Goal: Task Accomplishment & Management: Manage account settings

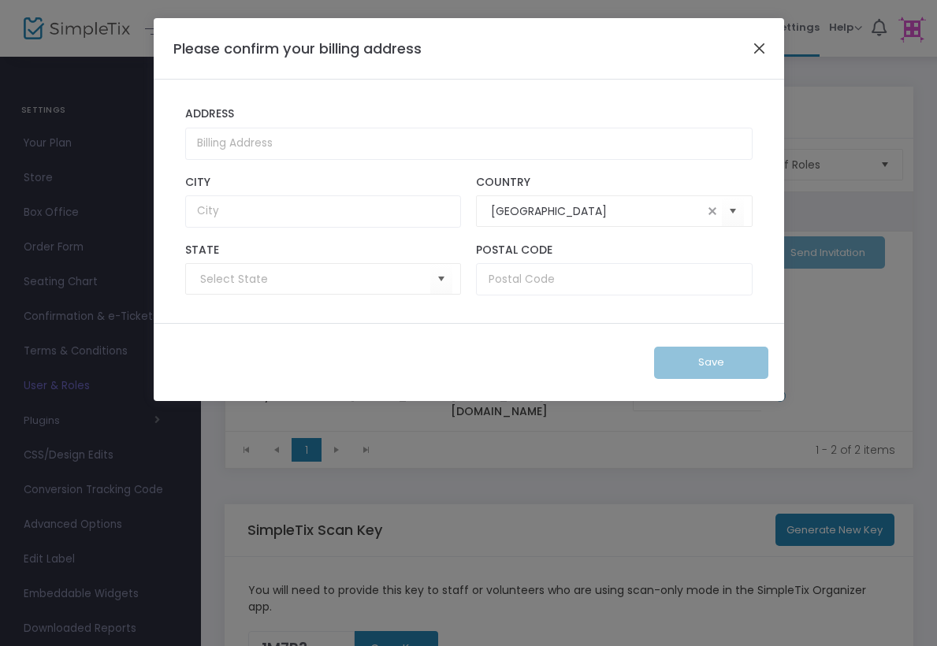
click at [757, 43] on button "Close" at bounding box center [759, 48] width 20 height 20
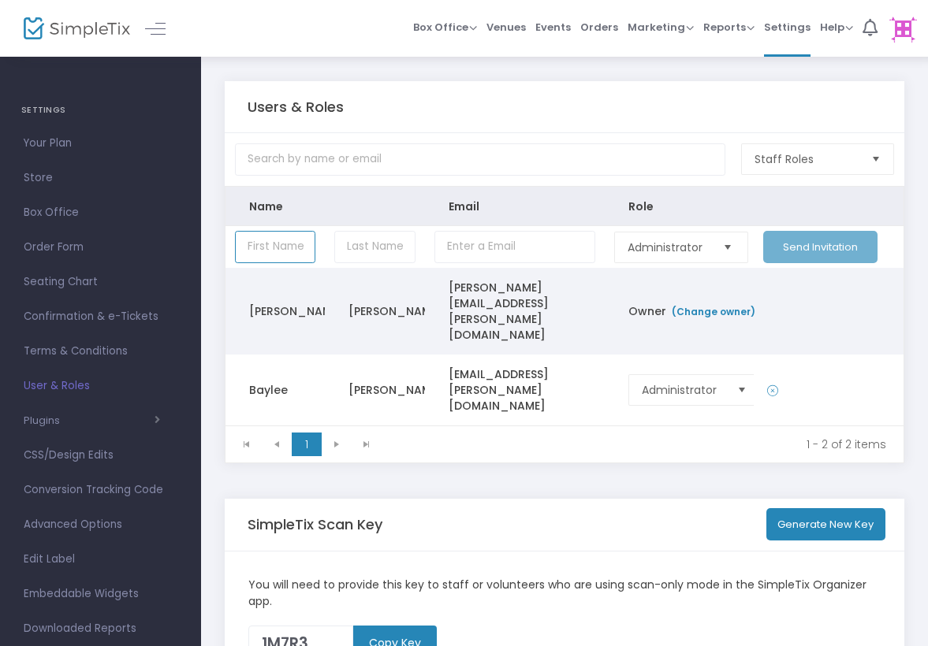
scroll to position [7, 0]
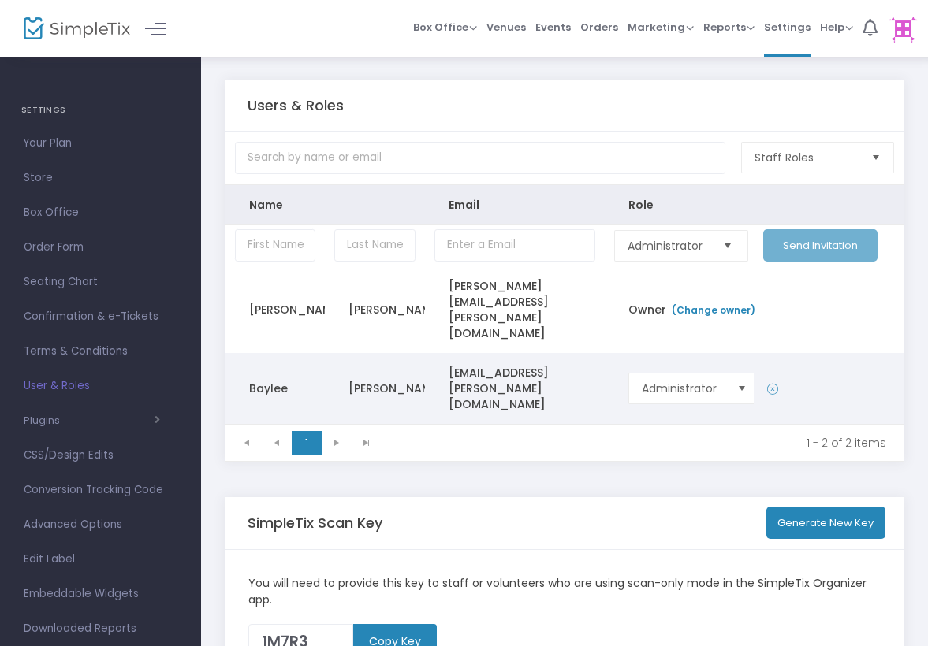
click at [776, 382] on icon "Data table" at bounding box center [772, 390] width 11 height 16
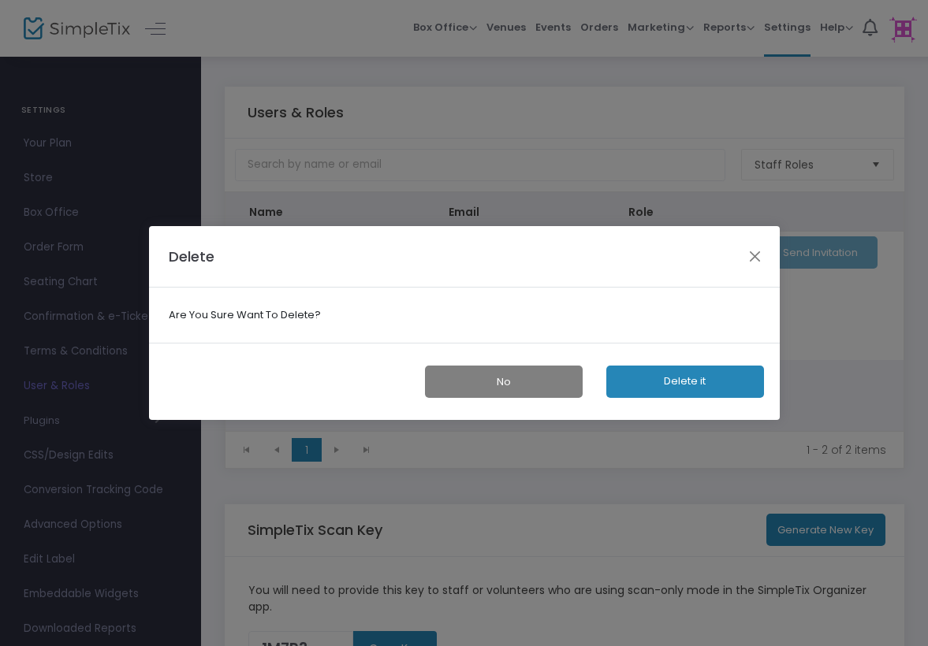
scroll to position [0, 0]
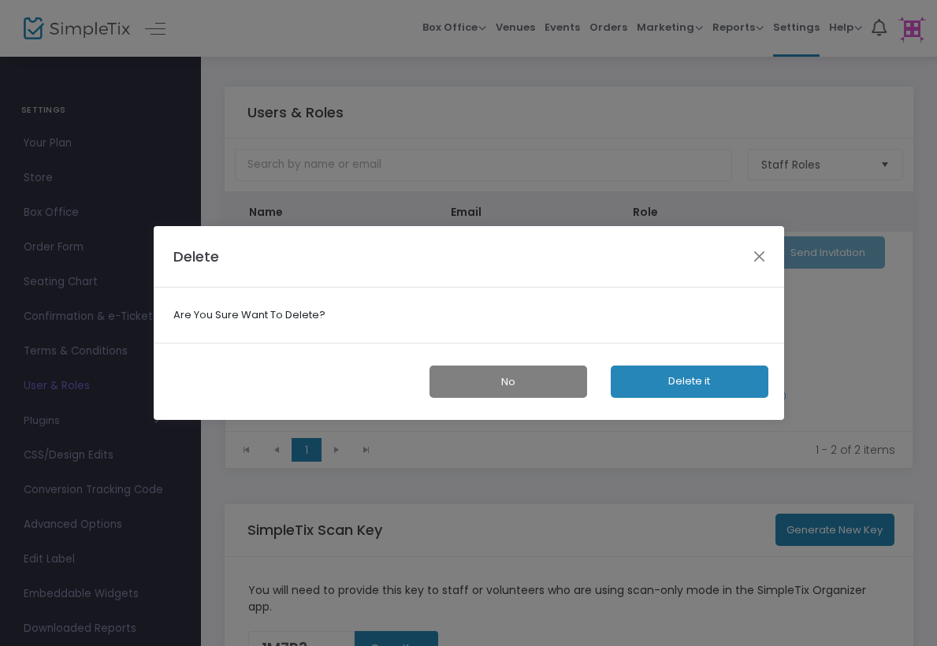
click at [716, 389] on button "Delete it" at bounding box center [690, 382] width 158 height 32
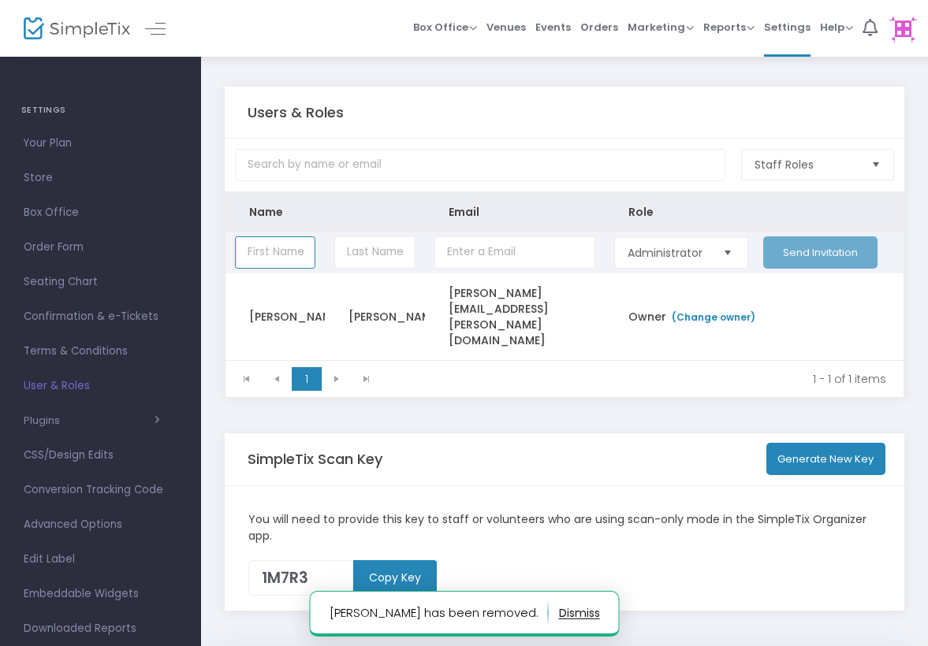
click at [272, 255] on input "Data table" at bounding box center [275, 252] width 80 height 32
type input "Baylee"
click at [366, 261] on input "Data table" at bounding box center [374, 252] width 80 height 32
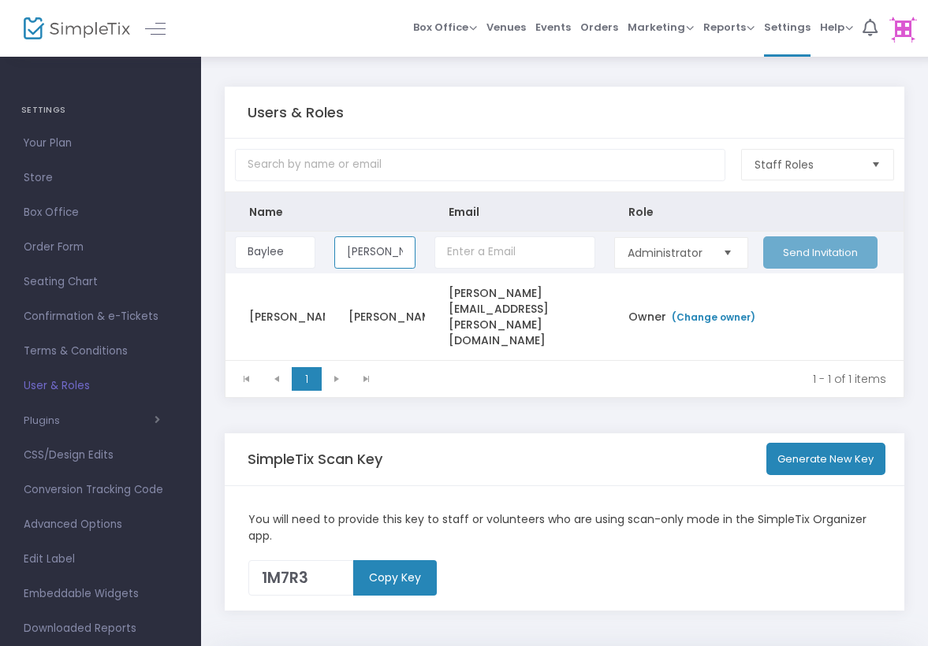
type input "Witter"
click at [456, 255] on input "Data table" at bounding box center [514, 252] width 161 height 32
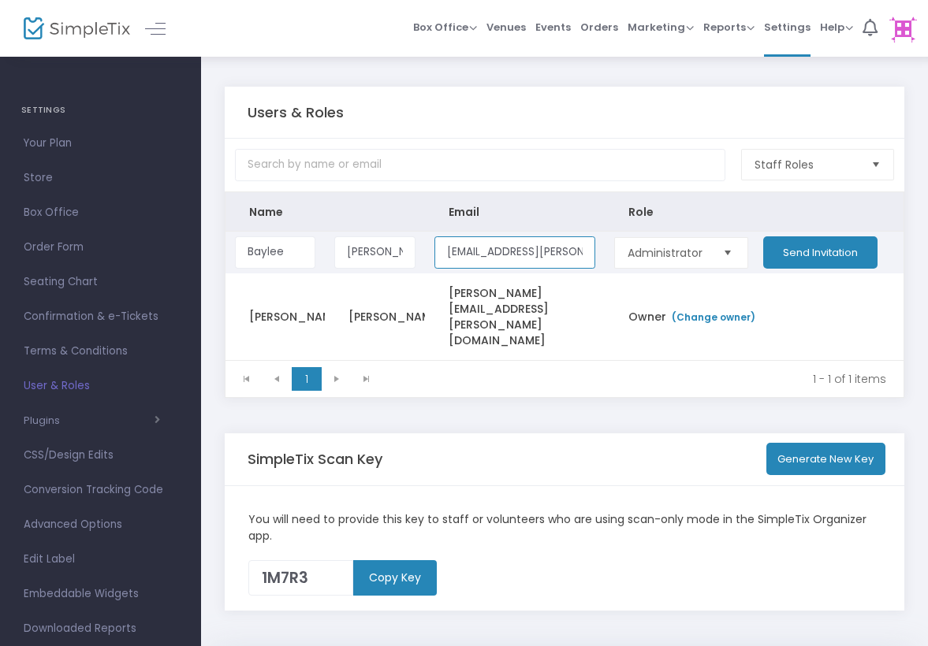
type input "Baylee.witter@oakknoll.org"
click at [807, 256] on button "Send Invitation" at bounding box center [820, 252] width 114 height 32
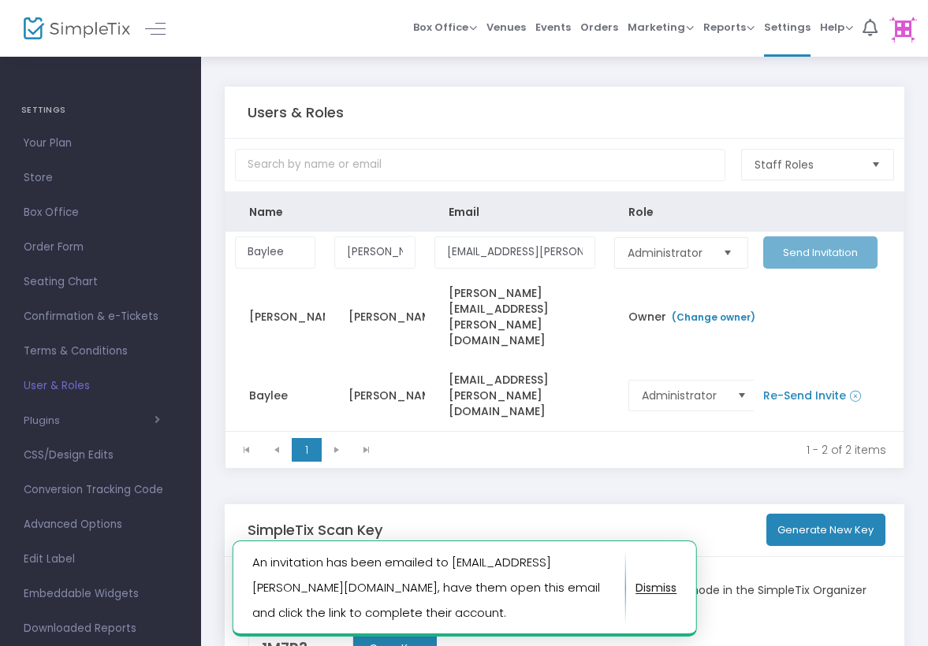
click at [894, 35] on img at bounding box center [903, 29] width 32 height 32
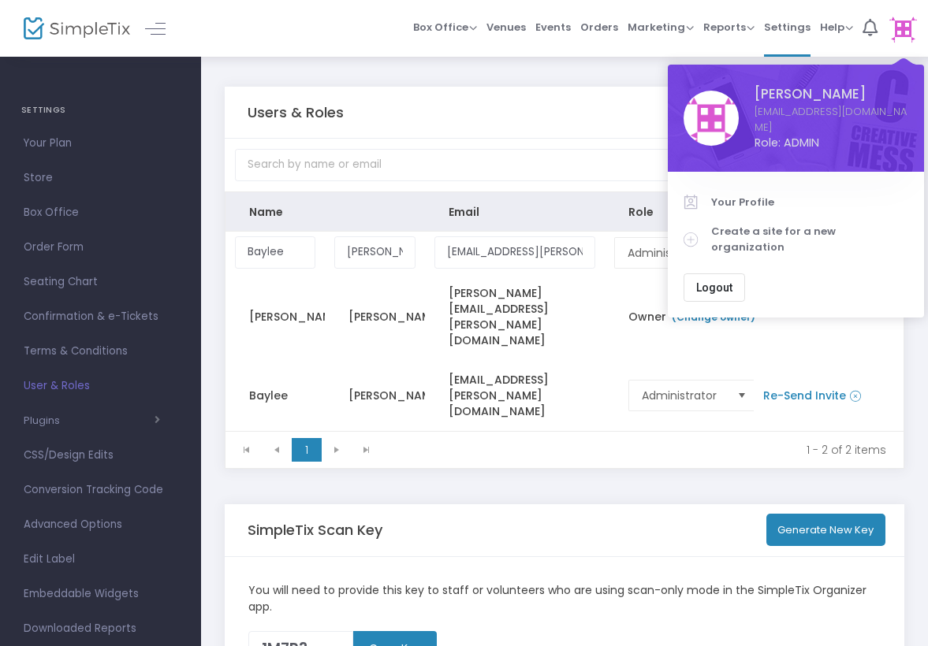
click at [713, 274] on button "Logout" at bounding box center [713, 288] width 61 height 28
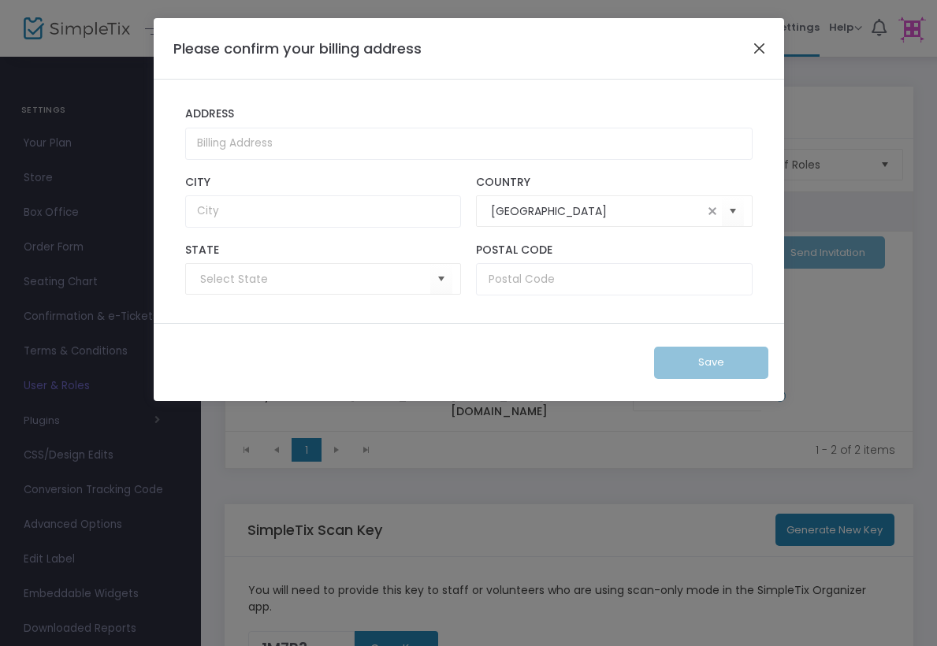
click at [761, 45] on button "Close" at bounding box center [759, 48] width 20 height 20
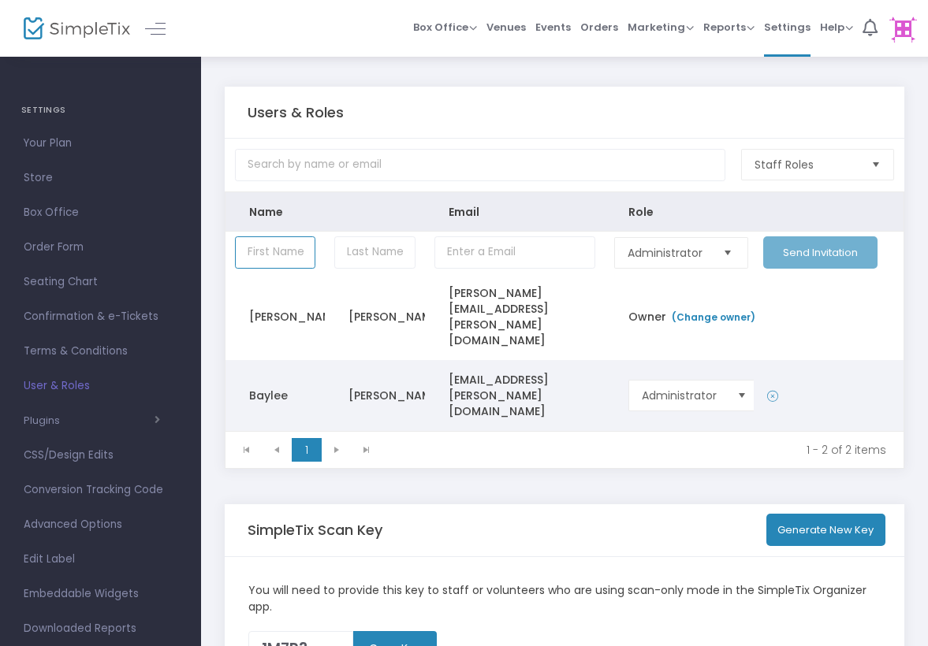
click at [739, 383] on span "Select" at bounding box center [742, 396] width 26 height 26
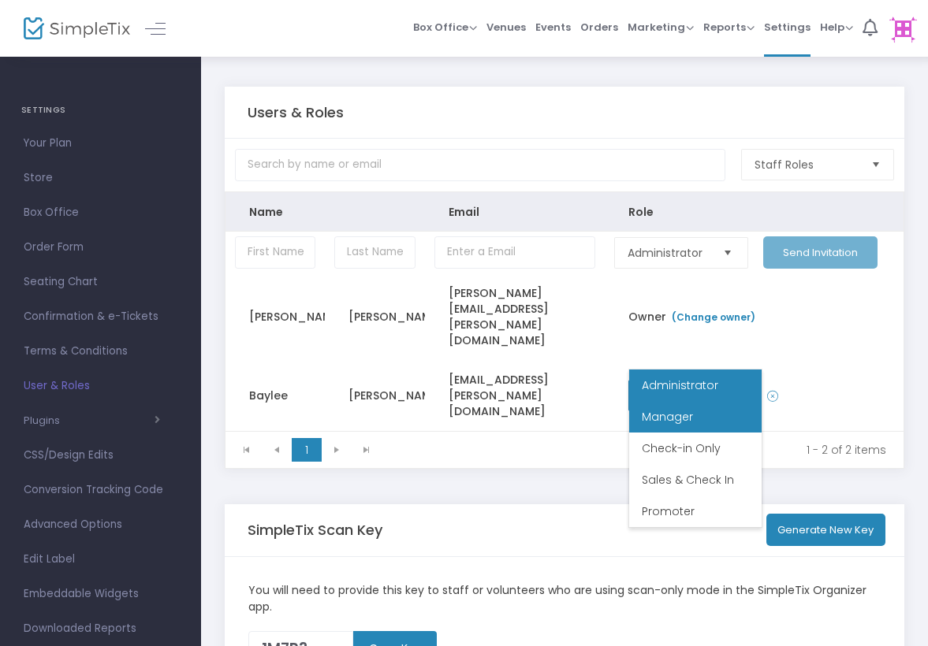
click at [702, 422] on li "Manager" at bounding box center [695, 417] width 132 height 32
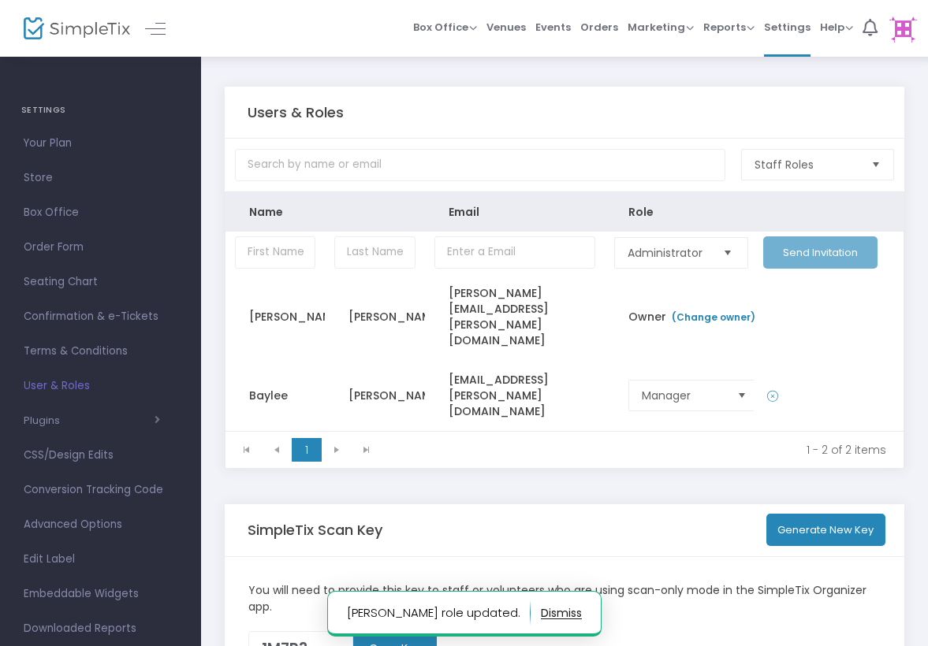
click at [899, 30] on img at bounding box center [903, 29] width 32 height 32
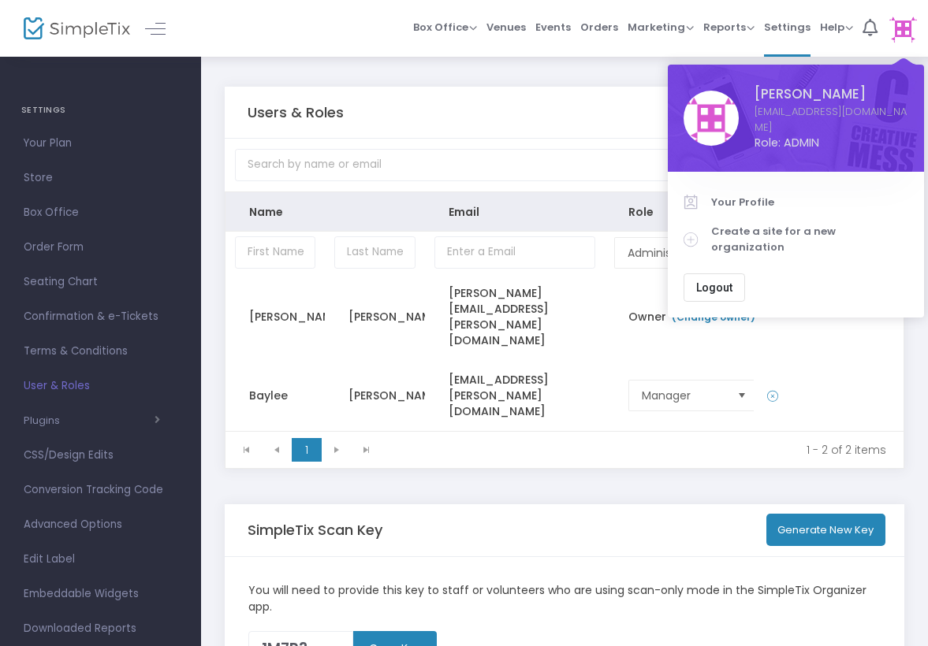
click at [719, 281] on span "Logout" at bounding box center [714, 287] width 36 height 13
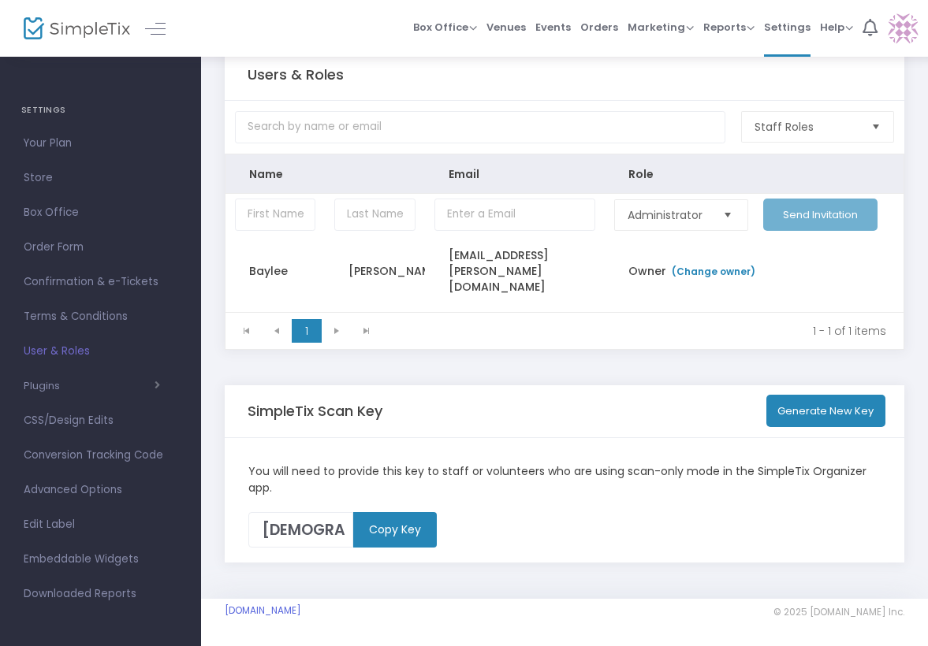
scroll to position [39, 0]
click at [910, 33] on img at bounding box center [903, 29] width 32 height 32
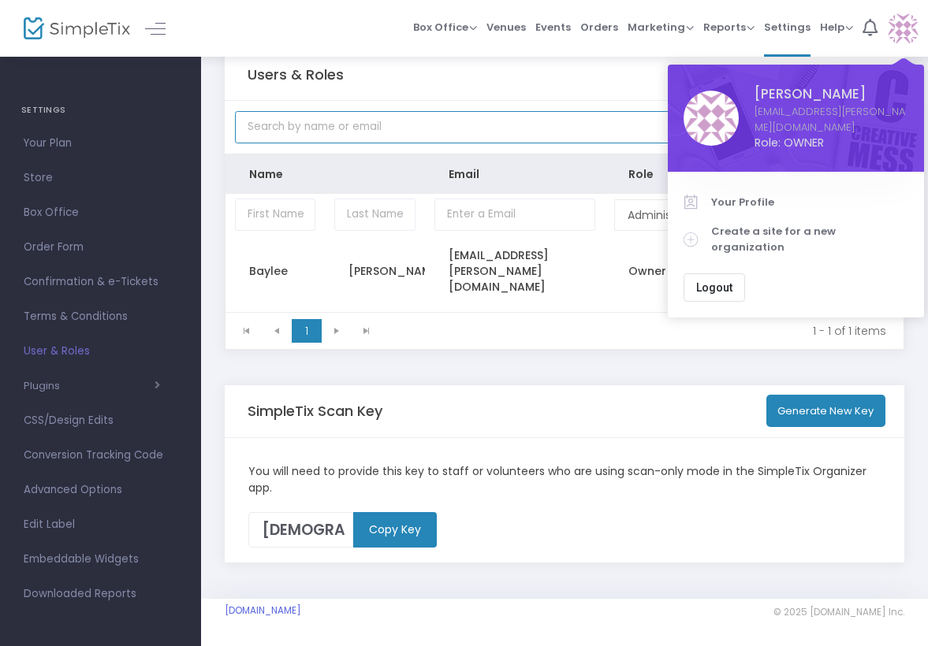
click at [451, 134] on input "text" at bounding box center [480, 127] width 490 height 32
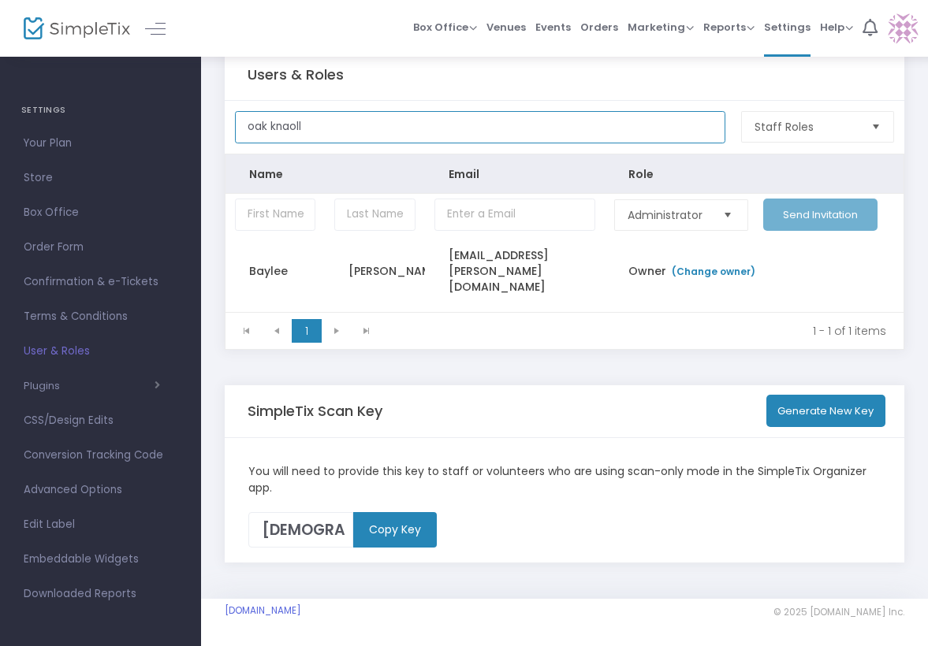
type input "oak knaoll"
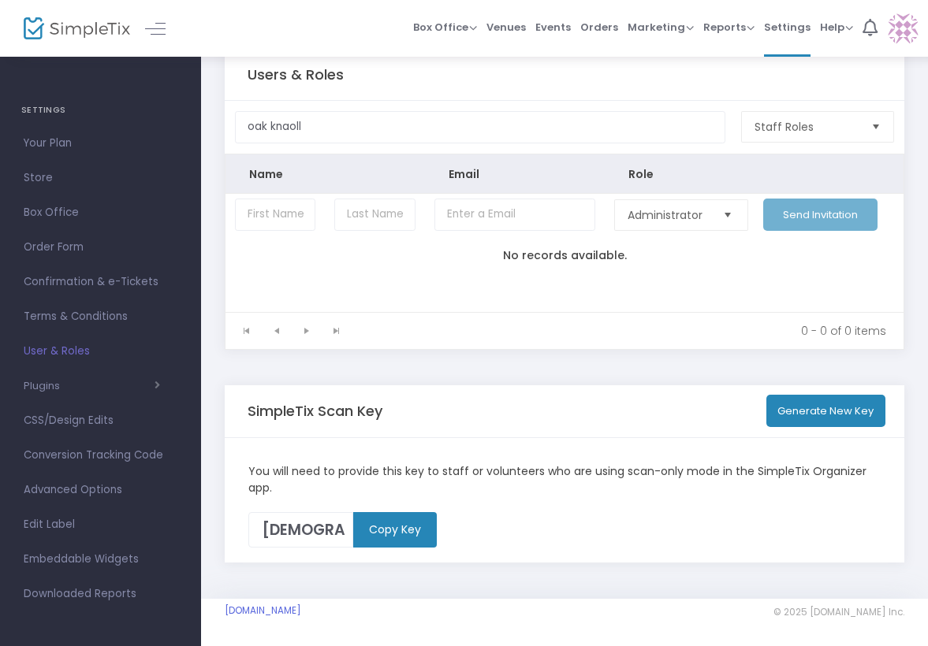
click at [904, 25] on img at bounding box center [903, 29] width 32 height 32
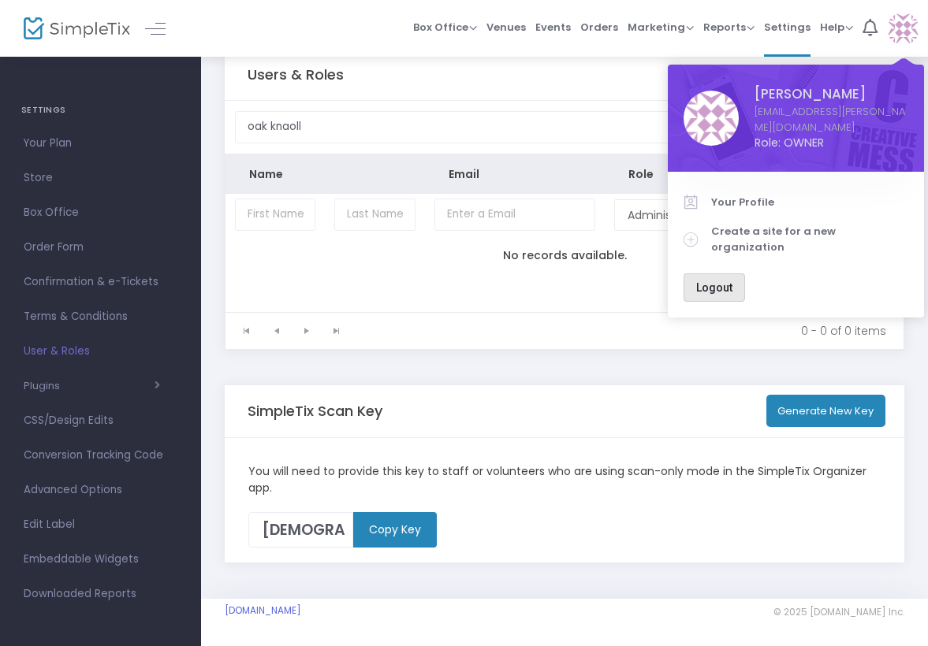
click at [709, 274] on button "Logout" at bounding box center [713, 288] width 61 height 28
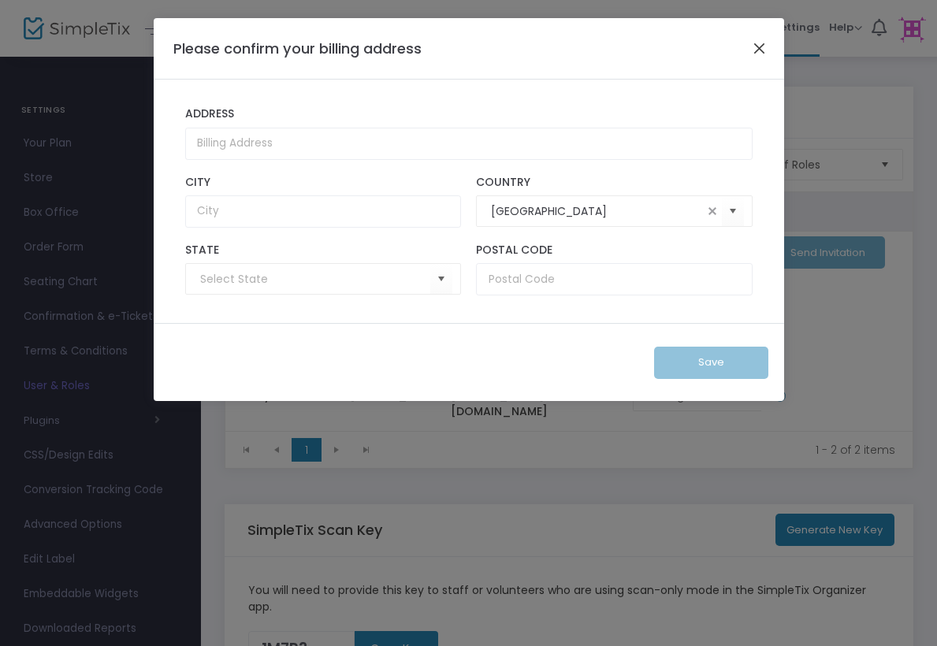
click at [757, 47] on button "Close" at bounding box center [759, 48] width 20 height 20
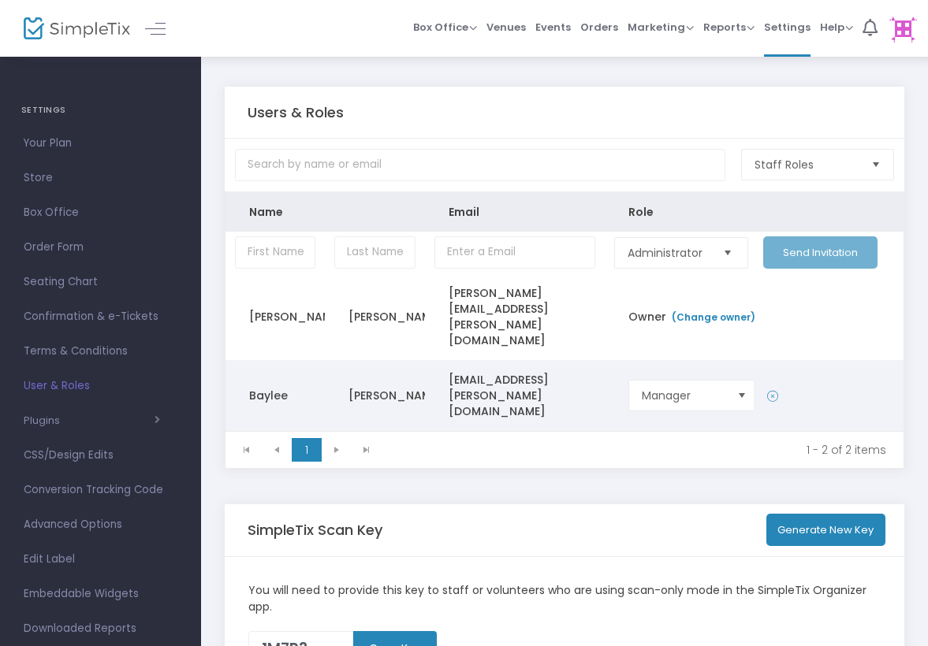
click at [775, 389] on icon "Data table" at bounding box center [772, 397] width 11 height 16
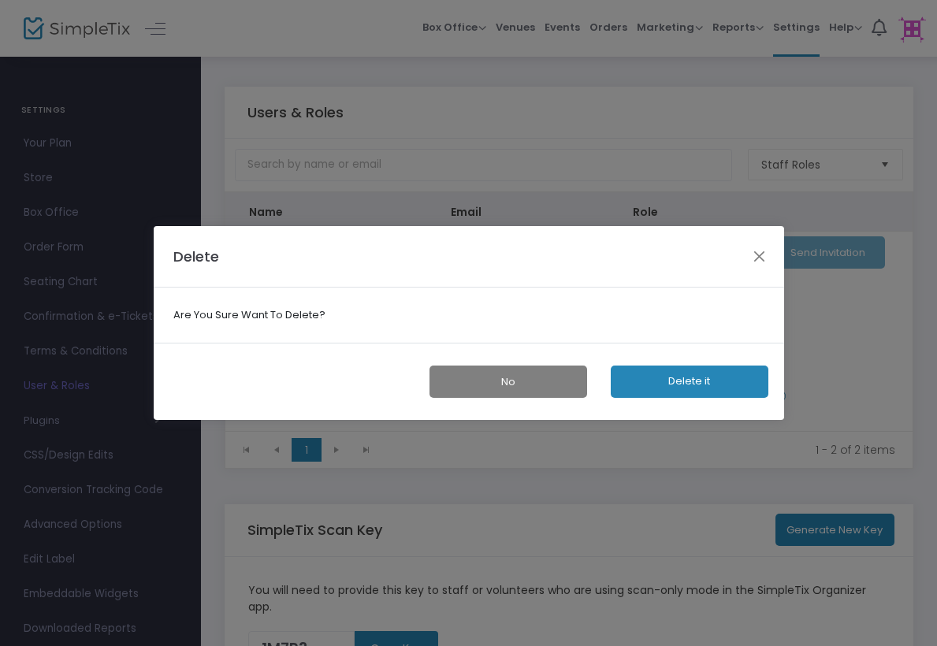
click at [687, 383] on button "Delete it" at bounding box center [690, 382] width 158 height 32
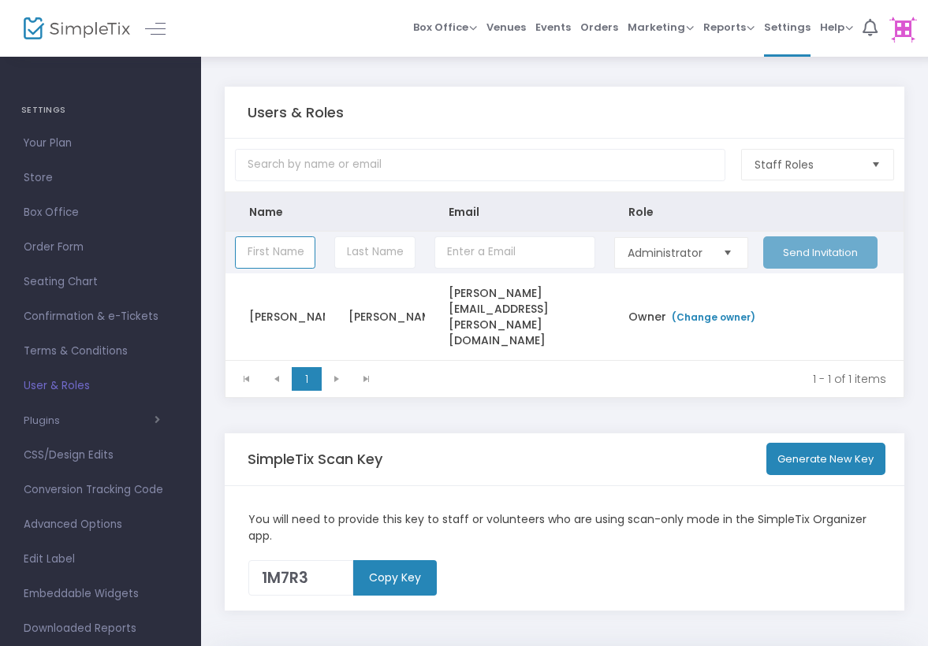
click at [297, 262] on input "Data table" at bounding box center [275, 252] width 80 height 32
type input "Baylee"
click at [378, 262] on input "Data table" at bounding box center [374, 252] width 80 height 32
type input "[PERSON_NAME]"
click at [478, 262] on input "Data table" at bounding box center [514, 252] width 161 height 32
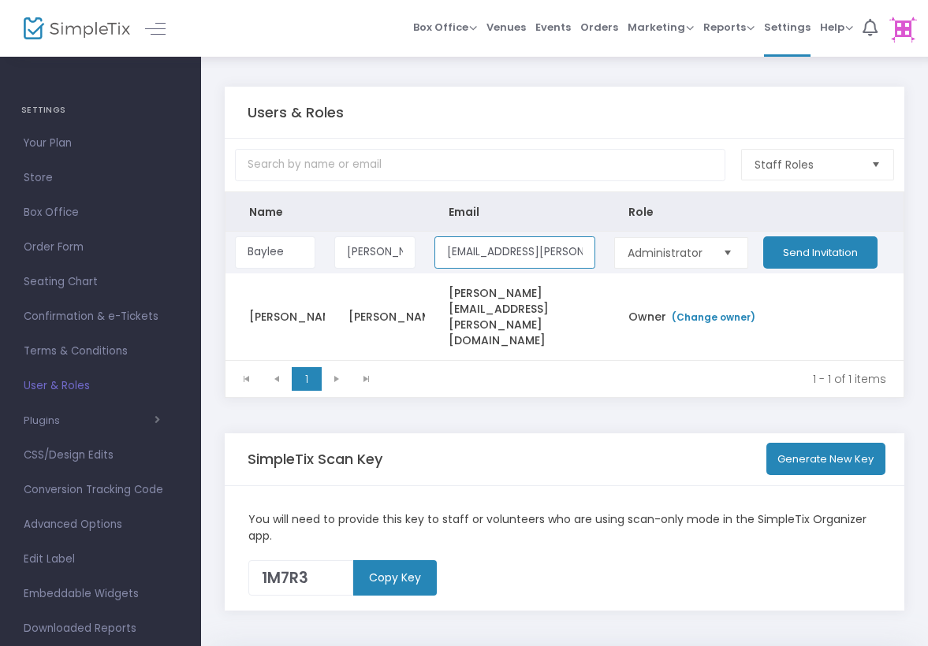
type input "baylee.witter@oakknoll.org"
click at [832, 256] on button "Send Invitation" at bounding box center [820, 252] width 114 height 32
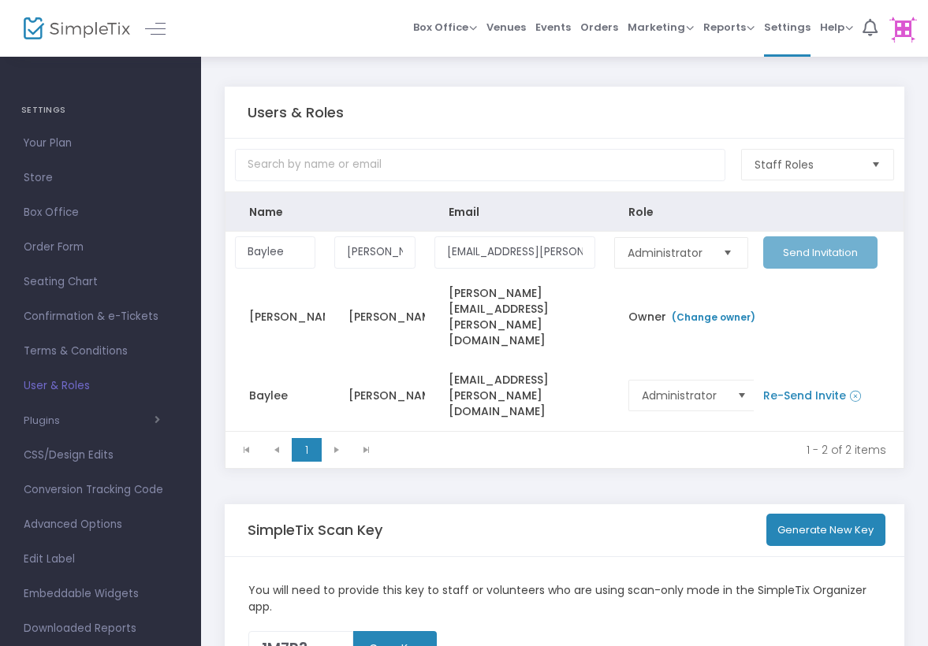
click at [903, 26] on img at bounding box center [903, 29] width 32 height 32
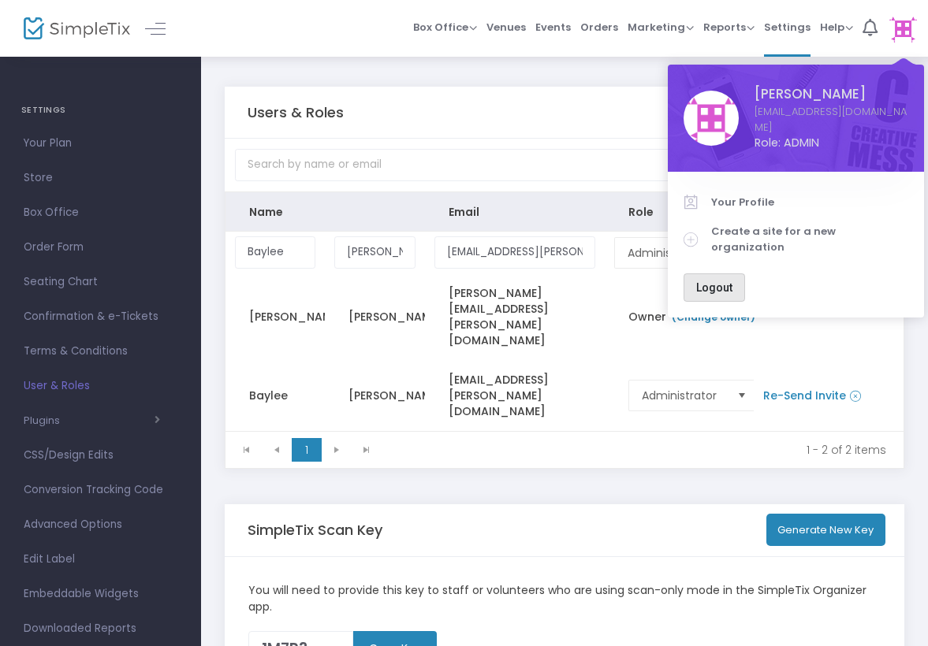
click at [719, 281] on span "Logout" at bounding box center [714, 287] width 36 height 13
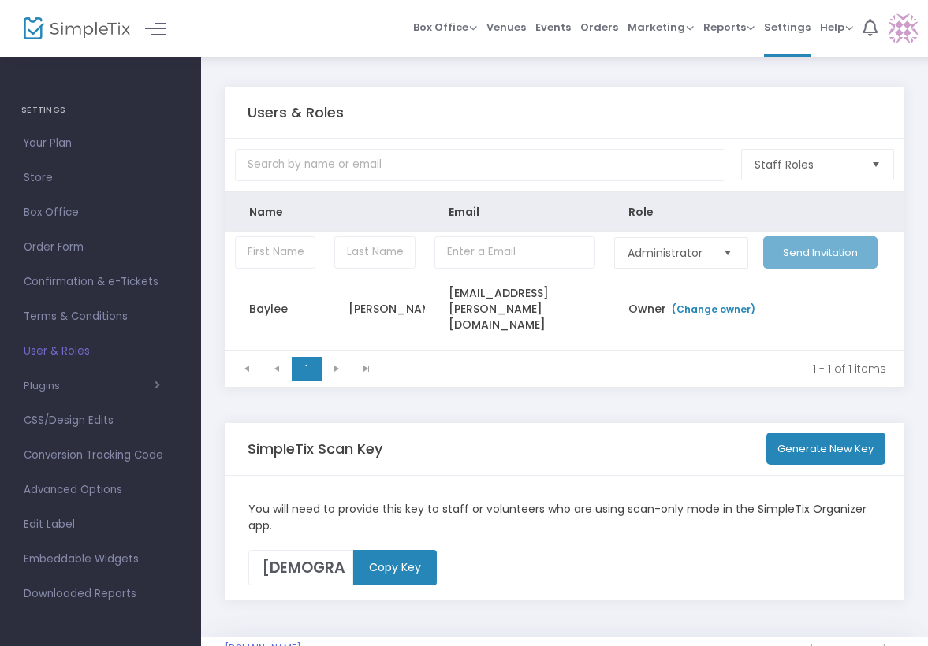
click at [896, 28] on img at bounding box center [903, 29] width 32 height 32
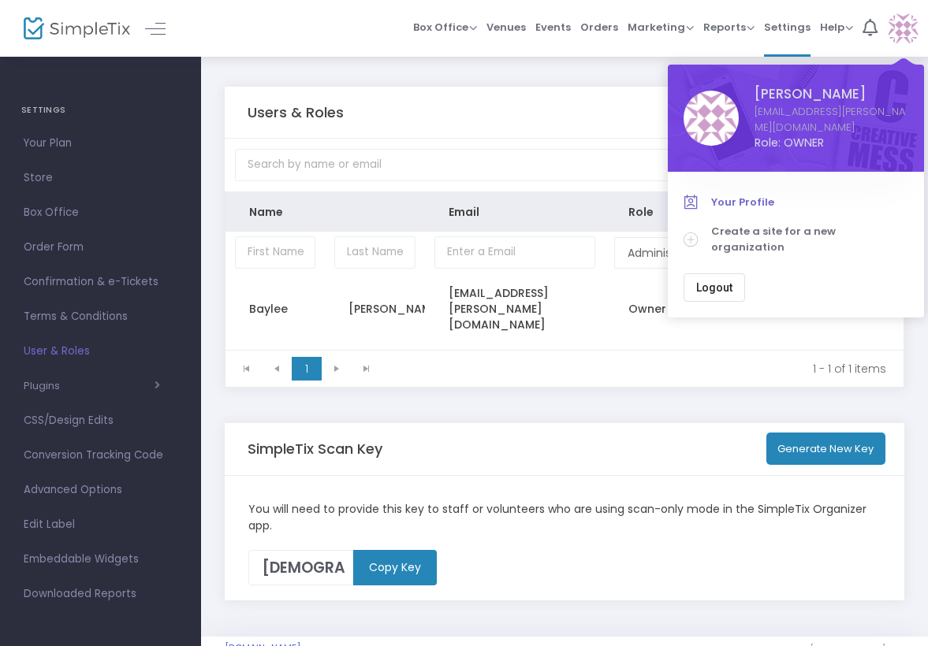
click at [741, 195] on span "Your Profile" at bounding box center [809, 203] width 197 height 16
